Goal: Task Accomplishment & Management: Manage account settings

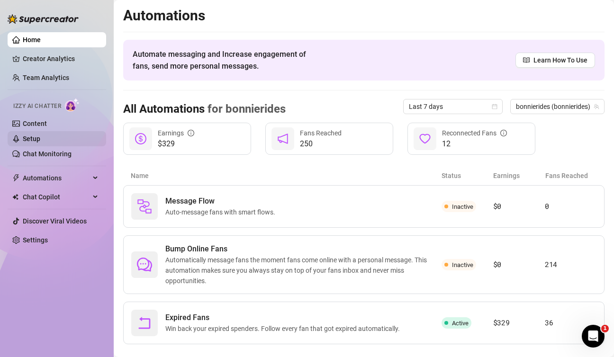
click at [28, 136] on link "Setup" at bounding box center [32, 139] width 18 height 8
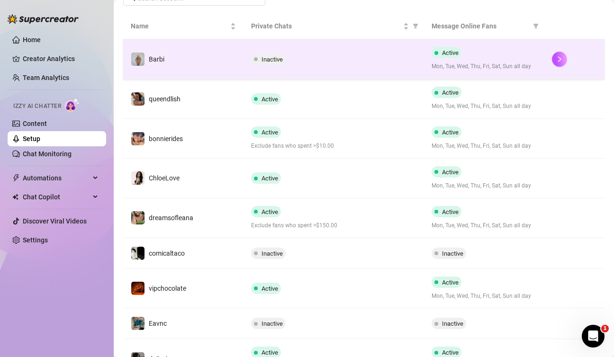
scroll to position [274, 0]
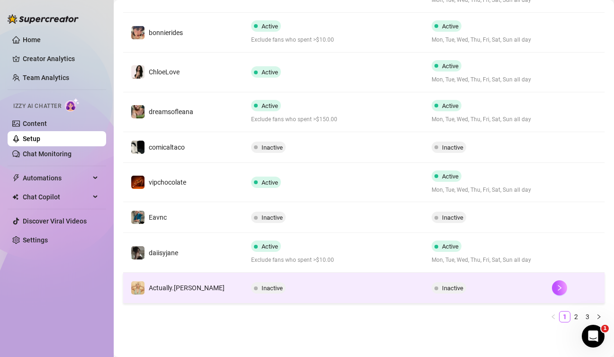
click at [384, 285] on div "Inactive" at bounding box center [333, 287] width 165 height 11
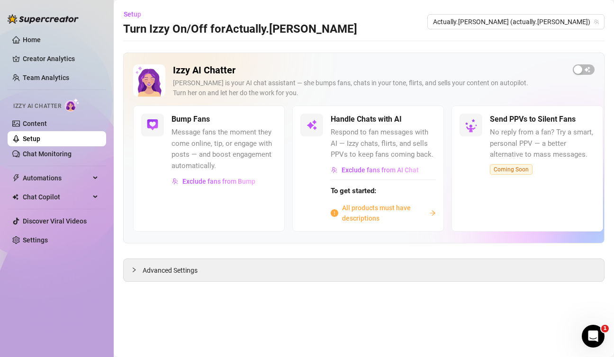
click at [40, 139] on link "Setup" at bounding box center [32, 139] width 18 height 8
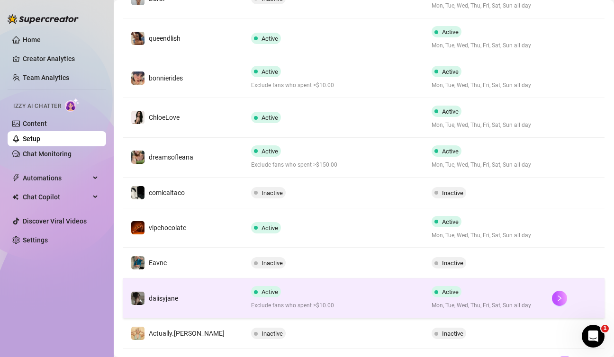
scroll to position [227, 0]
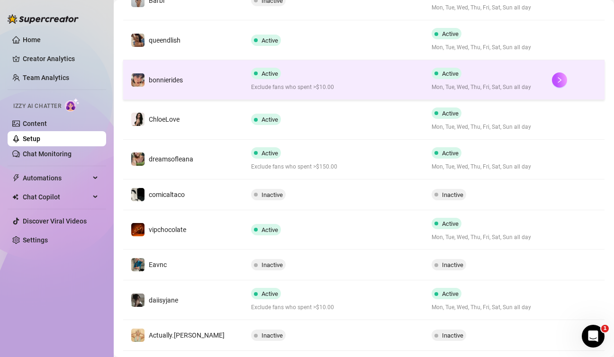
click at [373, 77] on div "Active Exclude fans who spent >$10.00" at bounding box center [333, 80] width 165 height 24
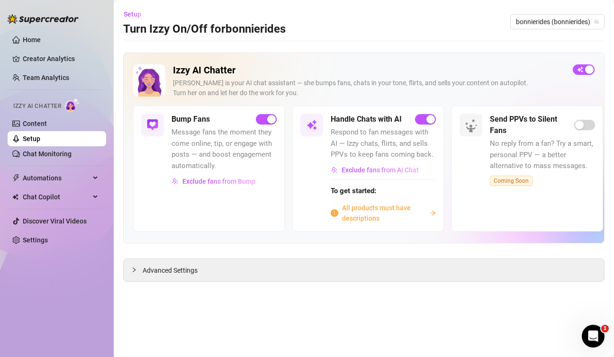
click at [53, 277] on div "Home Creator Analytics Team Analytics Izzy AI Chatter Content Setup Chat Monito…" at bounding box center [57, 174] width 99 height 349
click at [355, 209] on span "All products must have descriptions" at bounding box center [383, 213] width 83 height 21
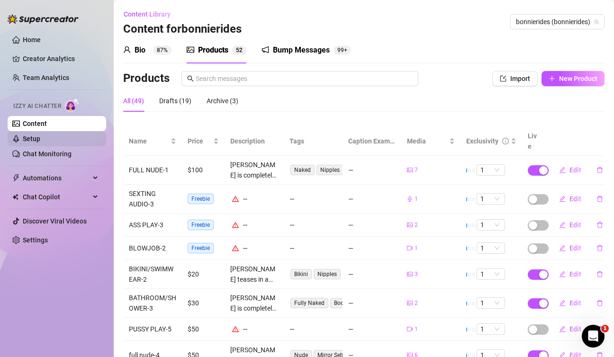
click at [36, 140] on link "Setup" at bounding box center [32, 139] width 18 height 8
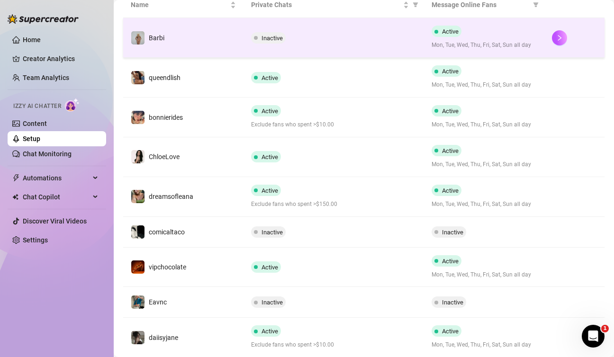
scroll to position [274, 0]
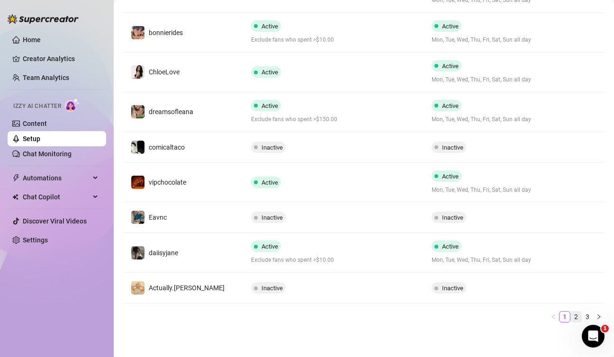
click at [571, 315] on link "2" at bounding box center [576, 317] width 10 height 10
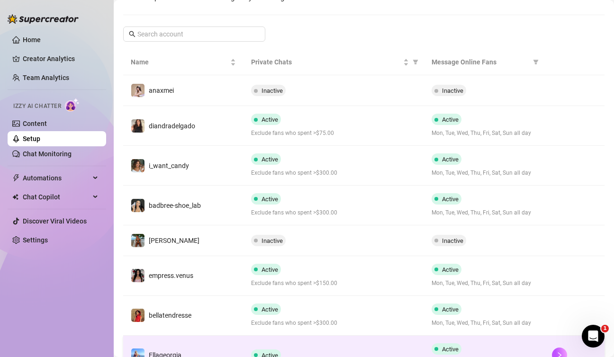
scroll to position [283, 0]
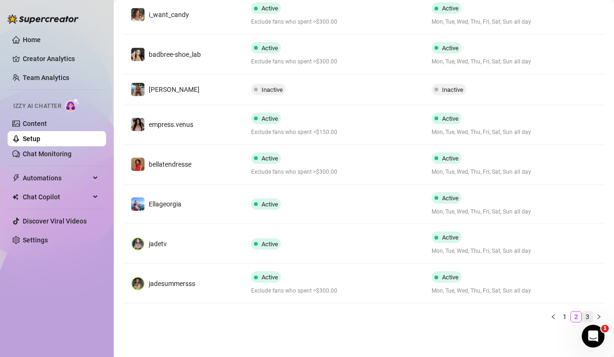
click at [583, 314] on link "3" at bounding box center [588, 317] width 10 height 10
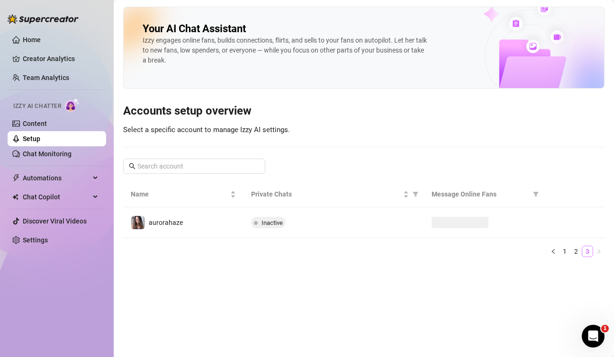
scroll to position [0, 0]
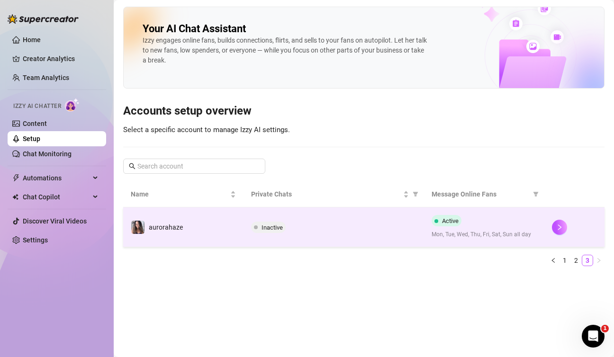
click at [376, 222] on div "Inactive" at bounding box center [333, 227] width 165 height 11
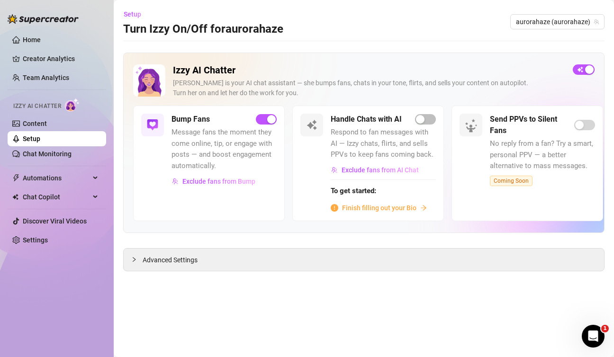
click at [40, 137] on link "Setup" at bounding box center [32, 139] width 18 height 8
